Goal: Task Accomplishment & Management: Use online tool/utility

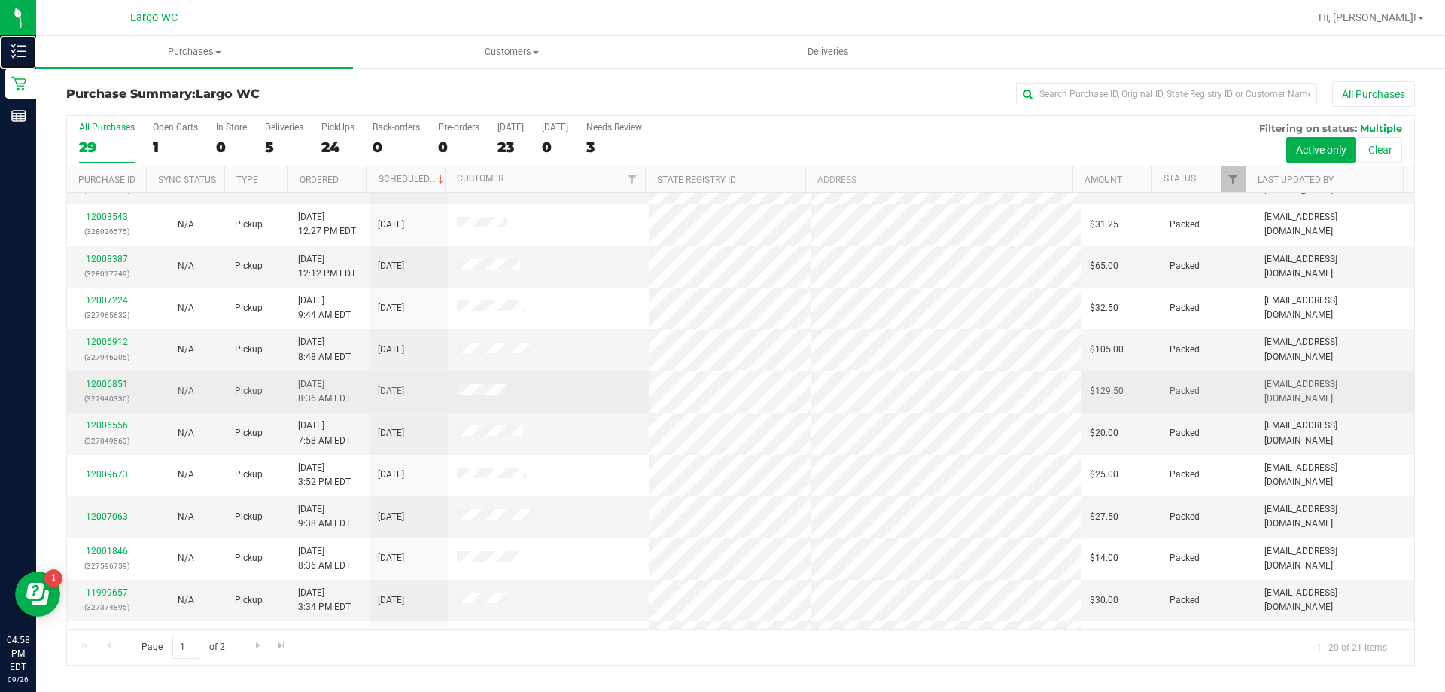
scroll to position [397, 0]
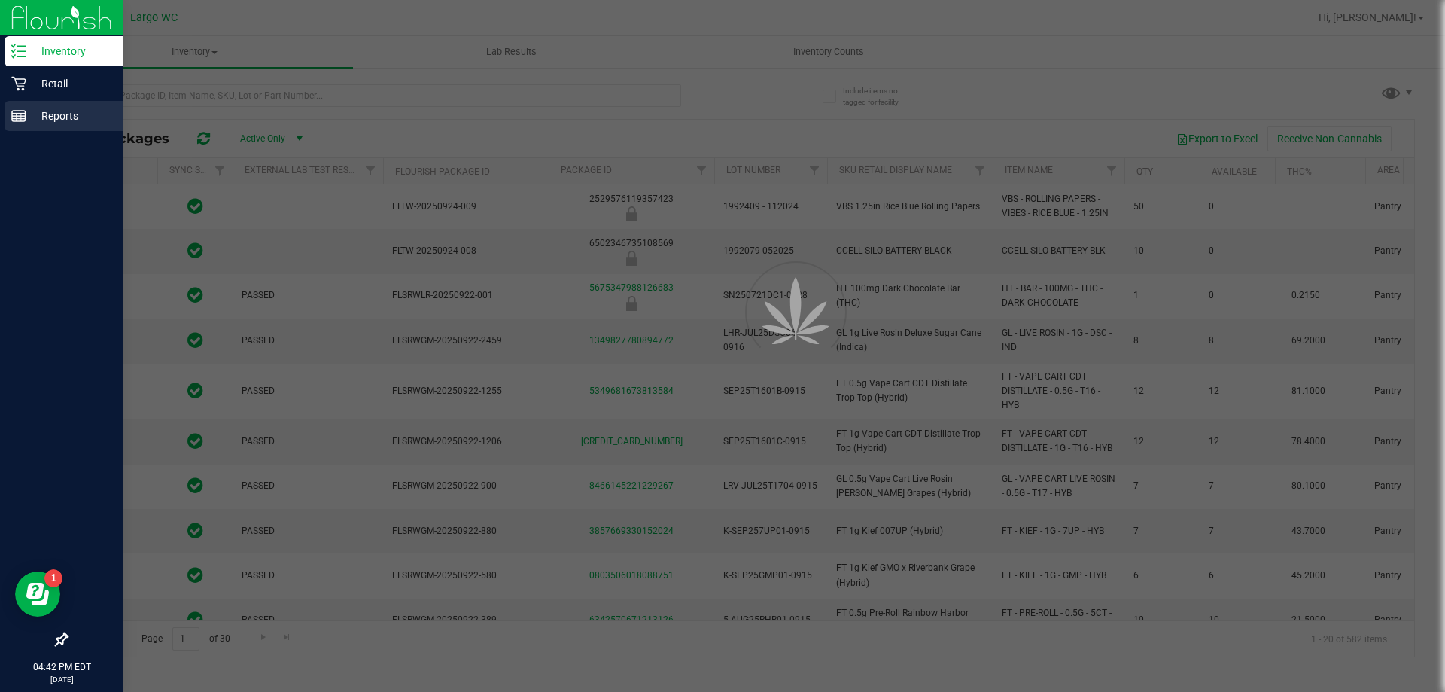
type input "2026-01-31"
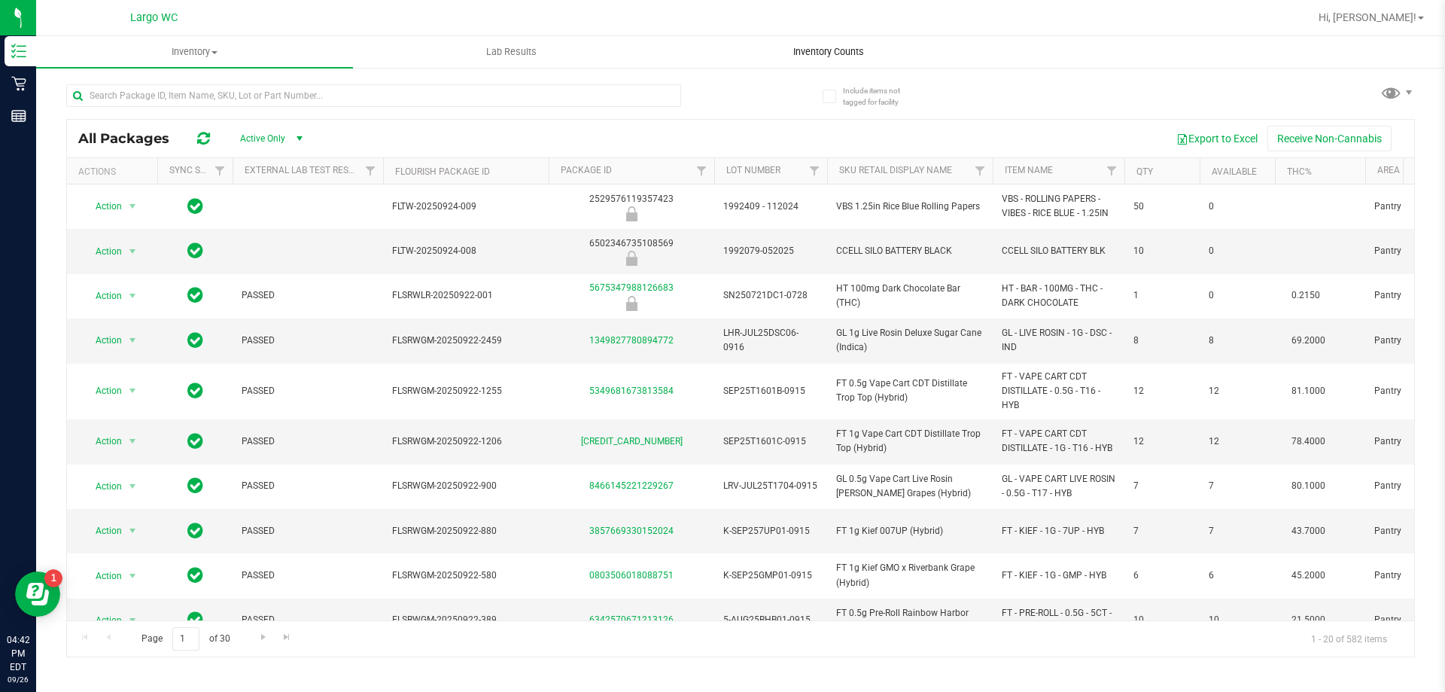
drag, startPoint x: 766, startPoint y: 46, endPoint x: 783, endPoint y: 47, distance: 17.4
click at [768, 45] on uib-tab-heading "Inventory Counts" at bounding box center [828, 52] width 315 height 30
